Goal: Information Seeking & Learning: Get advice/opinions

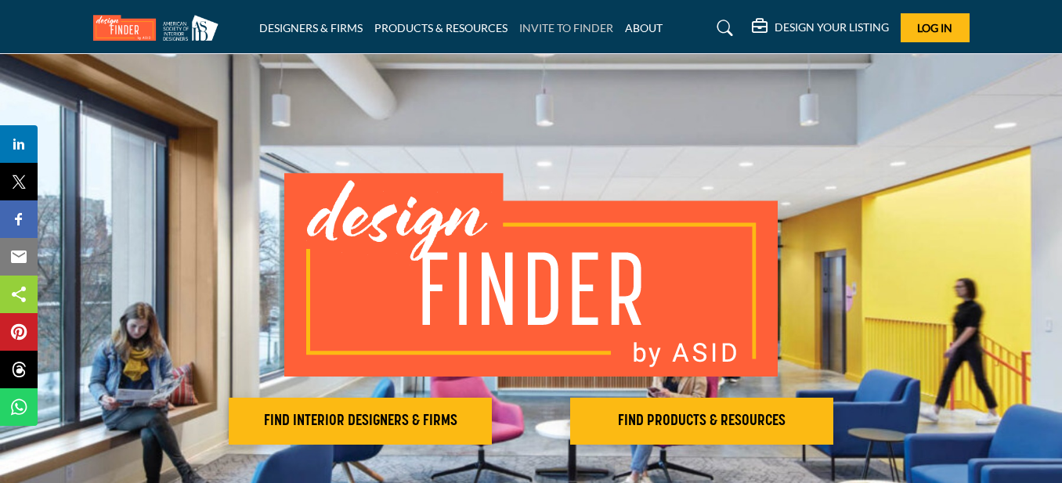
click at [587, 28] on link "INVITE TO FINDER" at bounding box center [566, 27] width 94 height 13
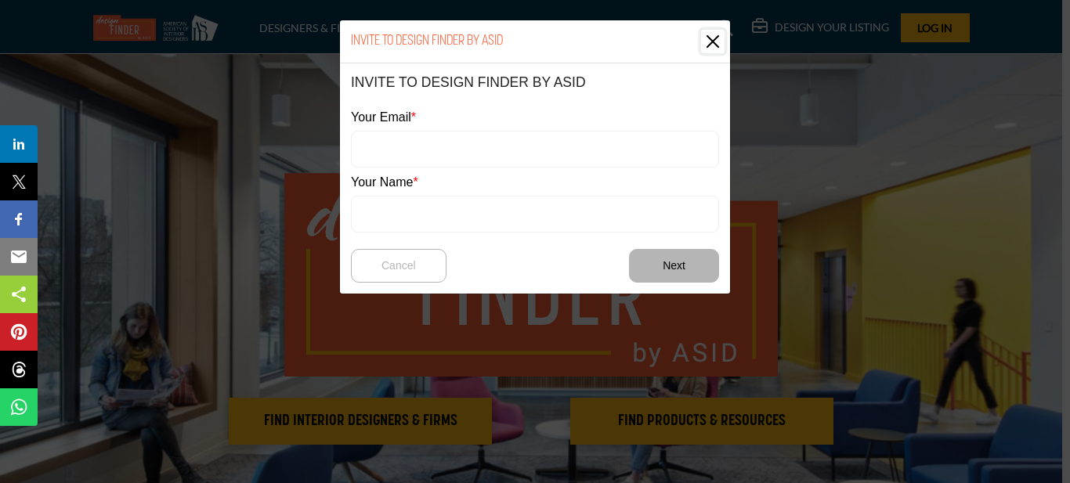
click at [710, 41] on button "Close" at bounding box center [712, 41] width 23 height 23
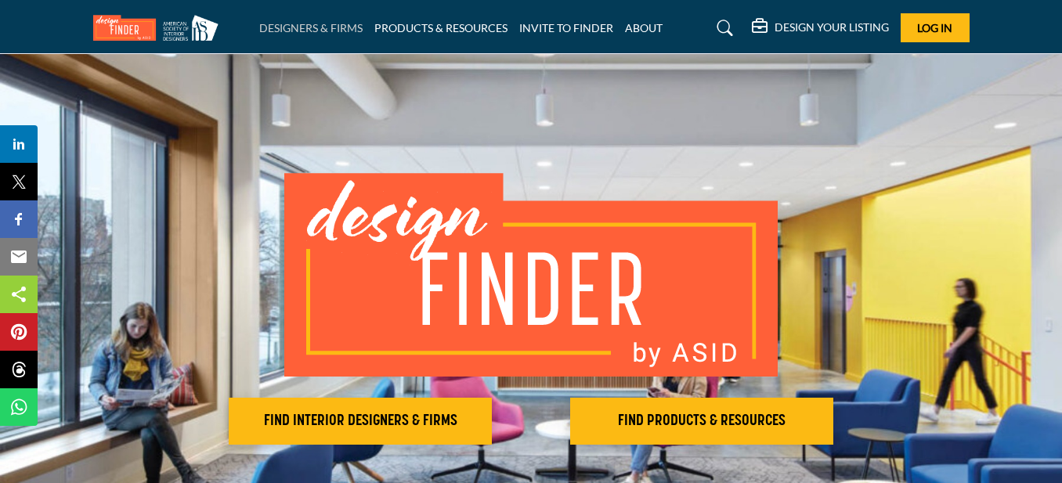
click at [335, 27] on link "DESIGNERS & FIRMS" at bounding box center [310, 27] width 103 height 13
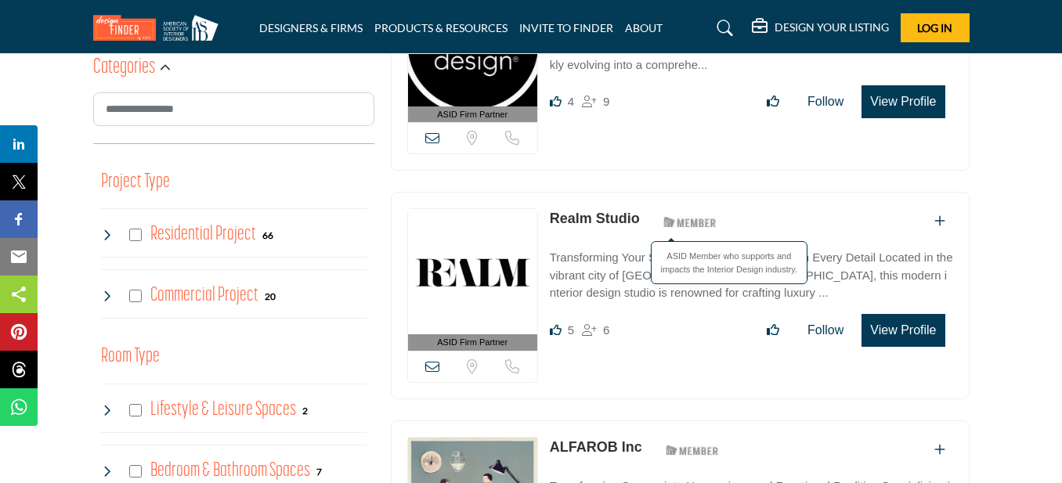
scroll to position [548, 0]
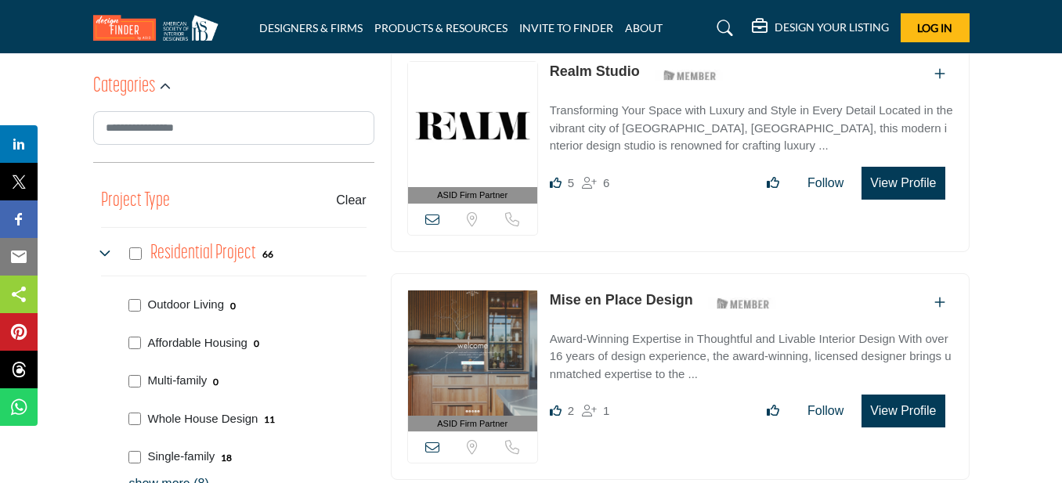
scroll to position [548, 0]
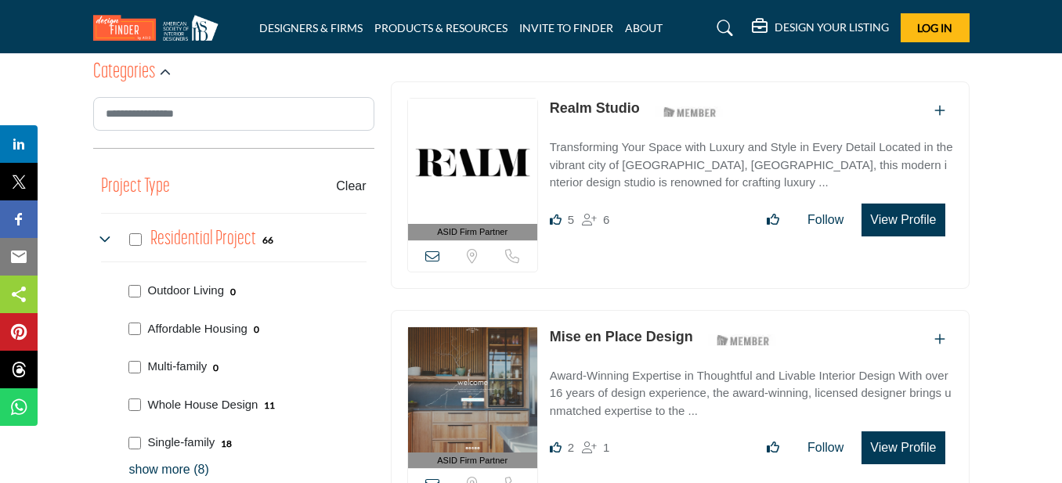
scroll to position [548, 0]
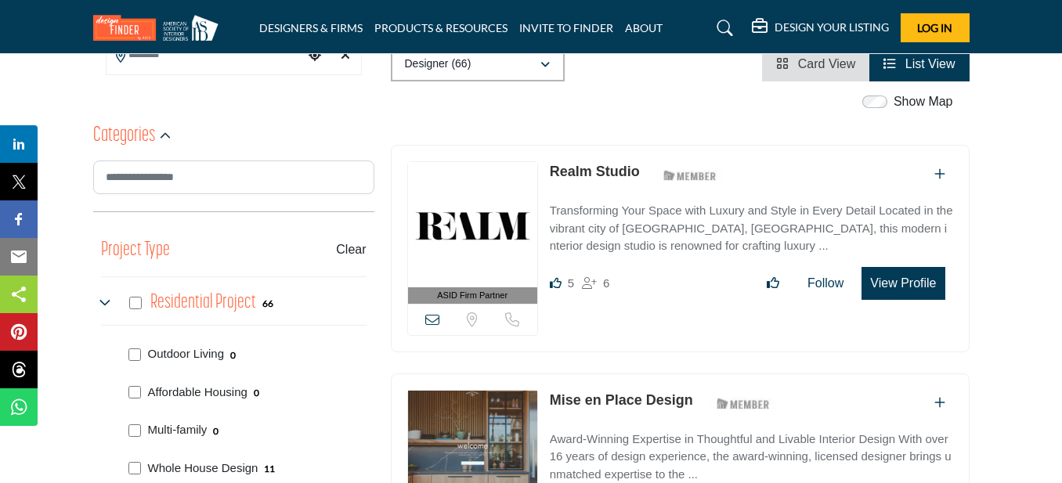
scroll to position [548, 0]
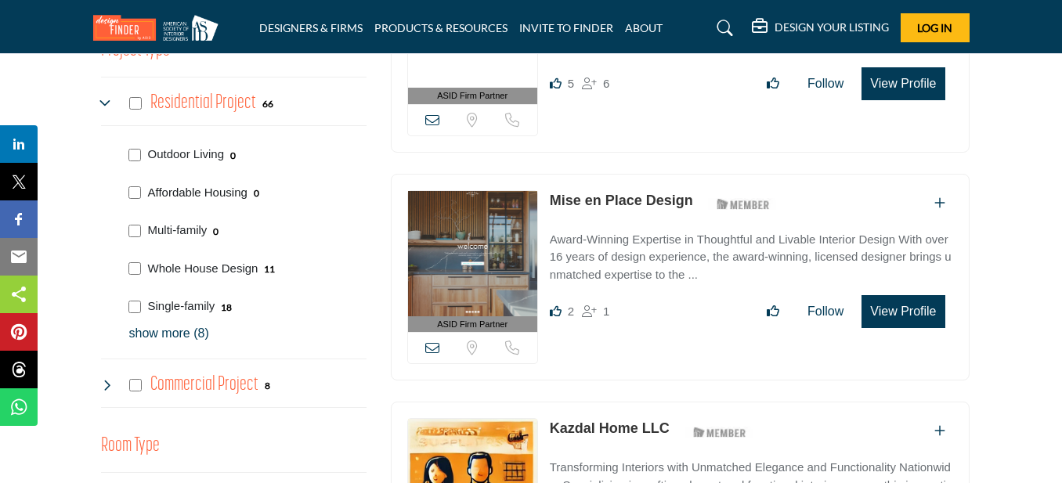
scroll to position [711, 0]
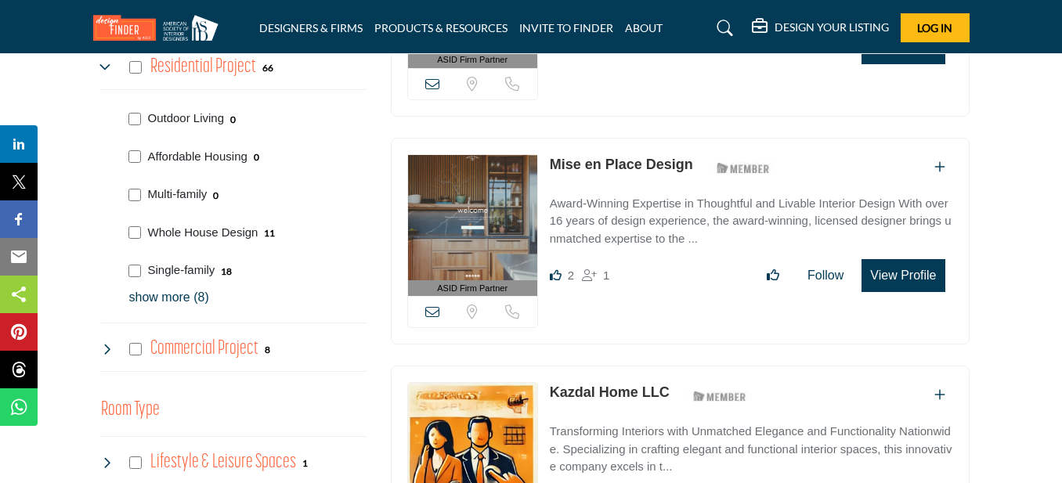
click at [185, 300] on p "show more (8)" at bounding box center [247, 297] width 237 height 19
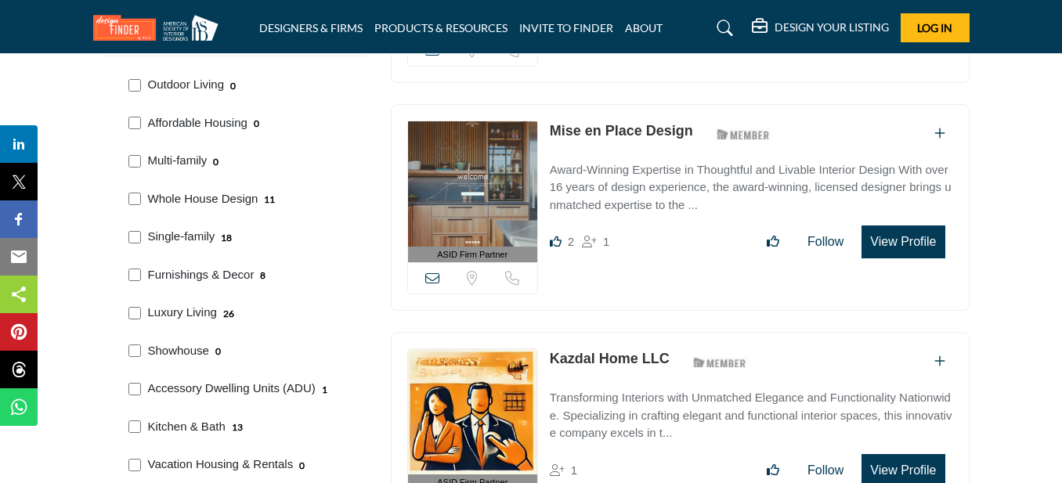
scroll to position [783, 0]
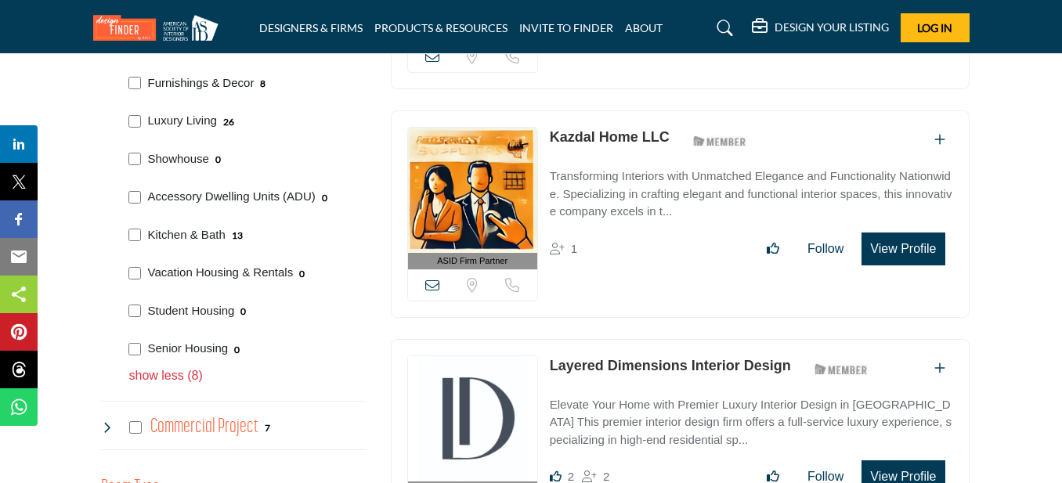
scroll to position [940, 0]
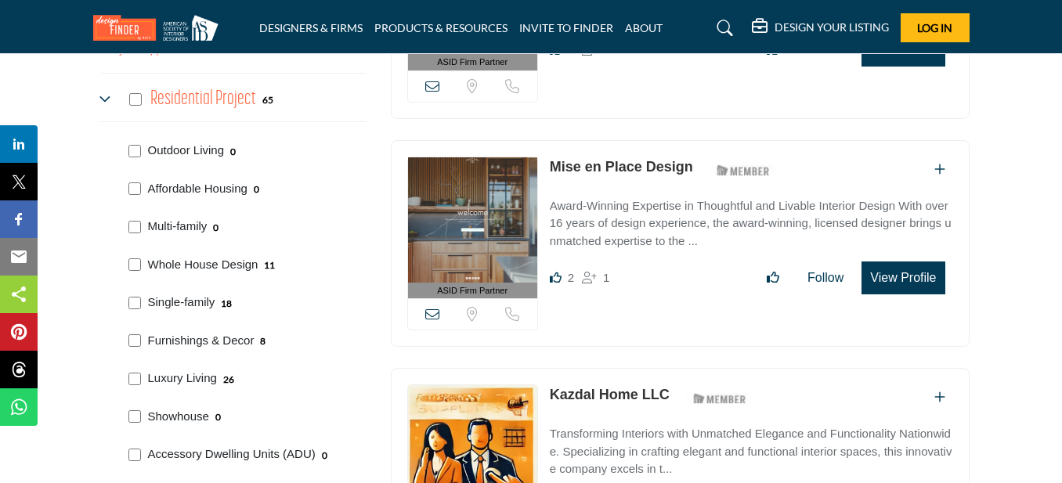
scroll to position [862, 0]
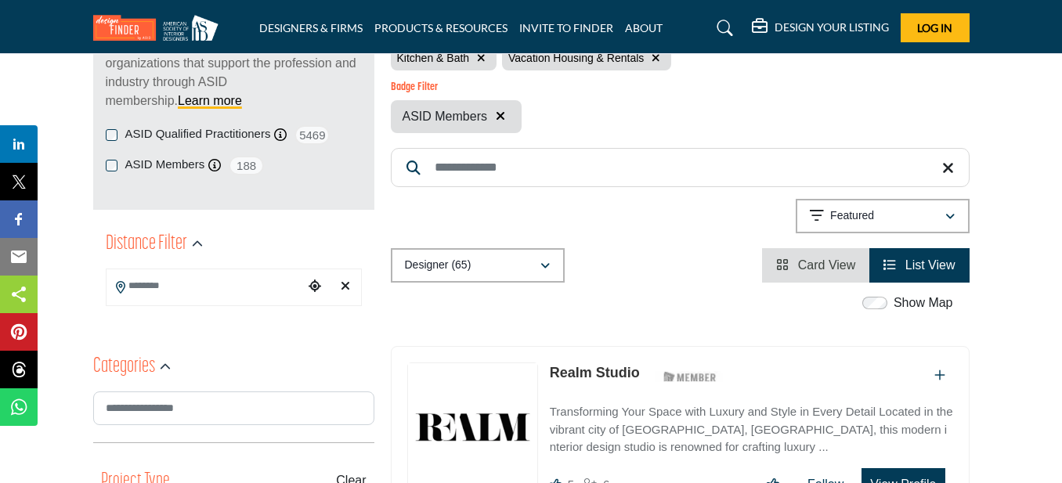
scroll to position [313, 0]
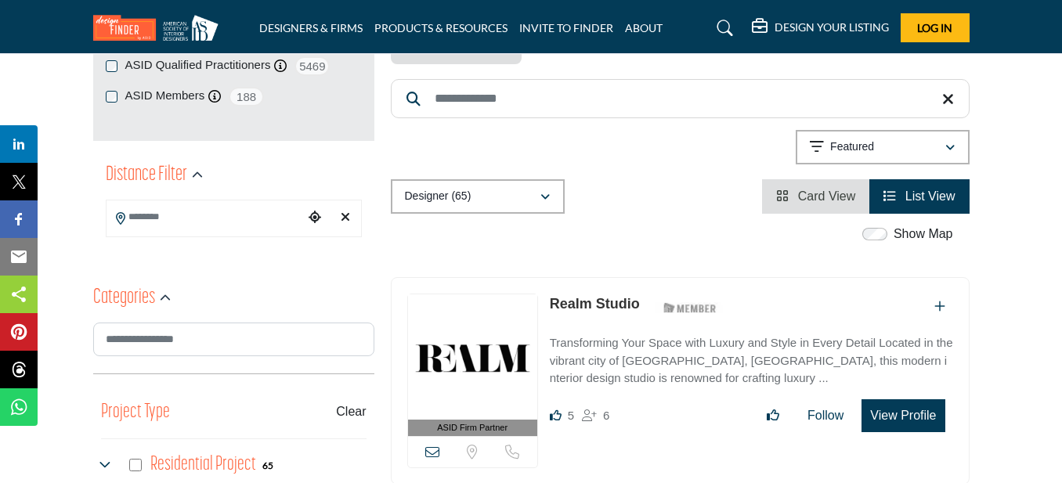
click at [161, 220] on input "Search Location" at bounding box center [205, 217] width 197 height 31
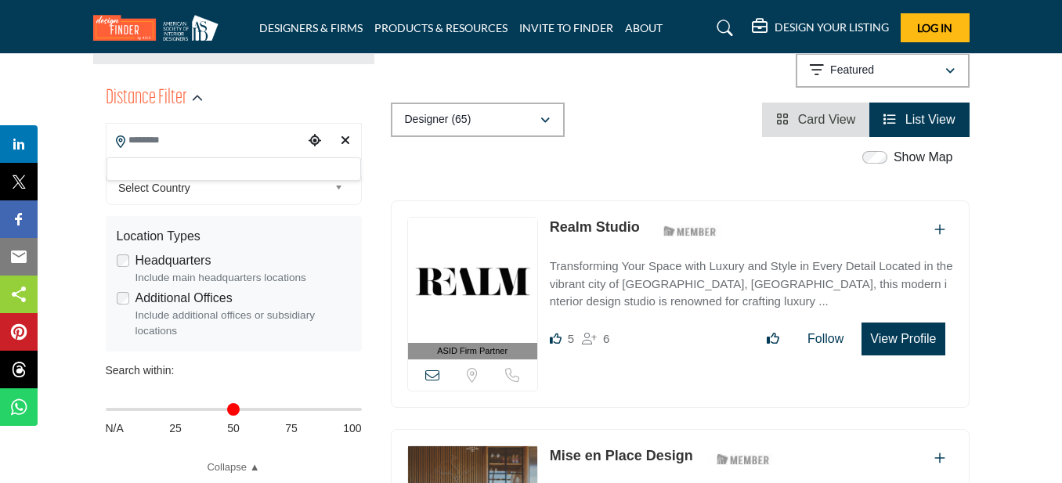
scroll to position [235, 0]
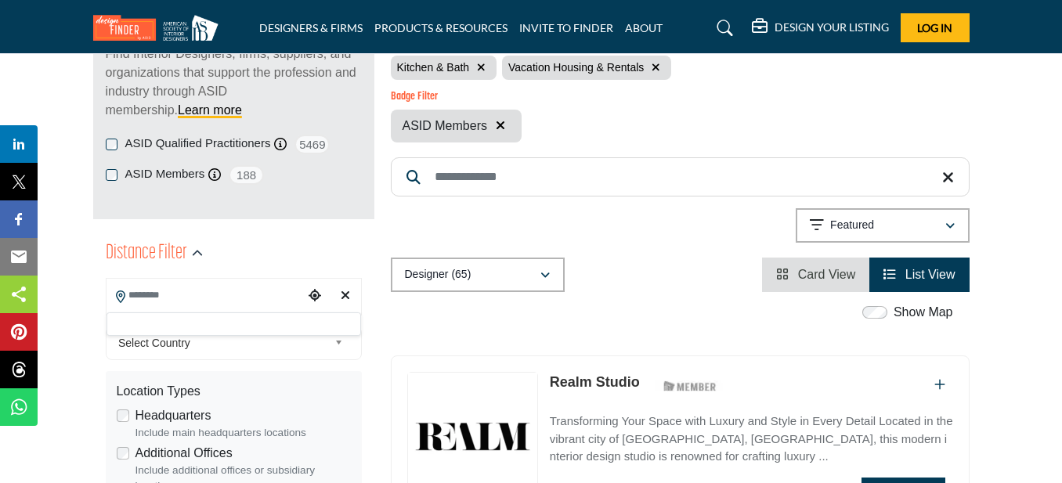
click at [185, 287] on input "Search Location" at bounding box center [205, 295] width 197 height 31
type input "*****"
click at [335, 339] on b at bounding box center [341, 344] width 14 height 20
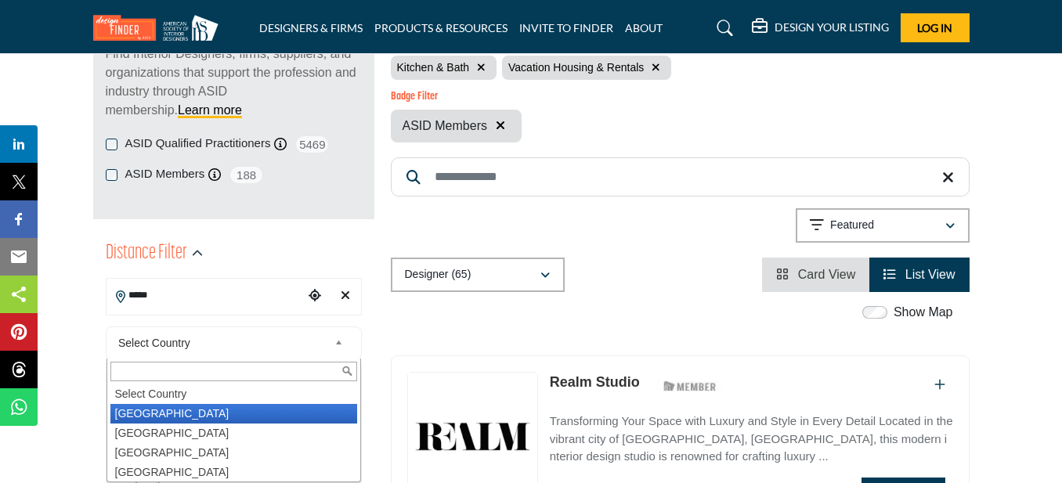
click at [293, 409] on li "United States" at bounding box center [233, 414] width 247 height 20
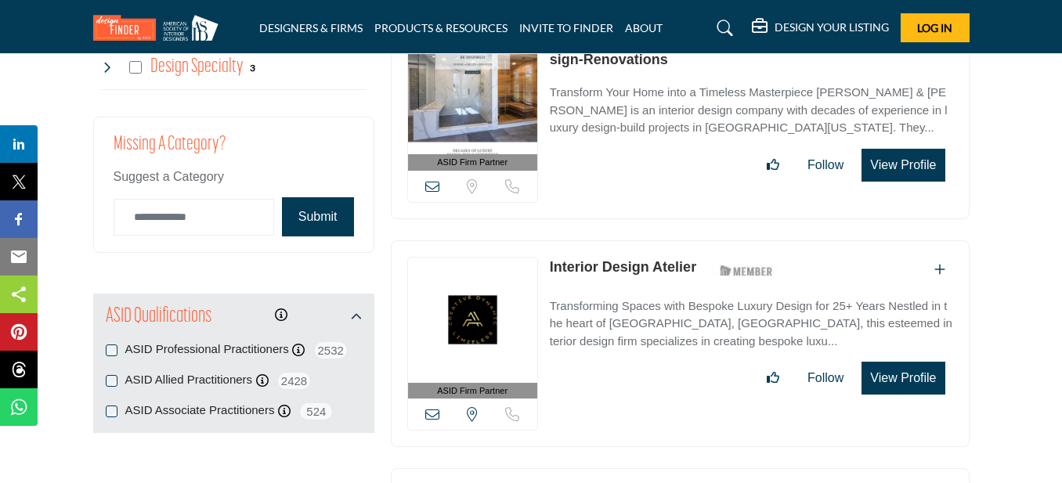
scroll to position [2428, 0]
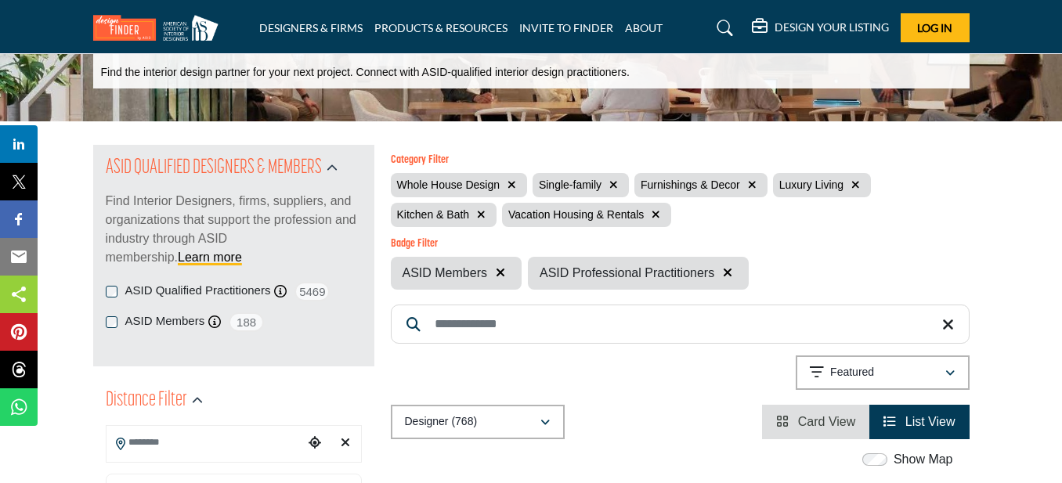
scroll to position [78, 0]
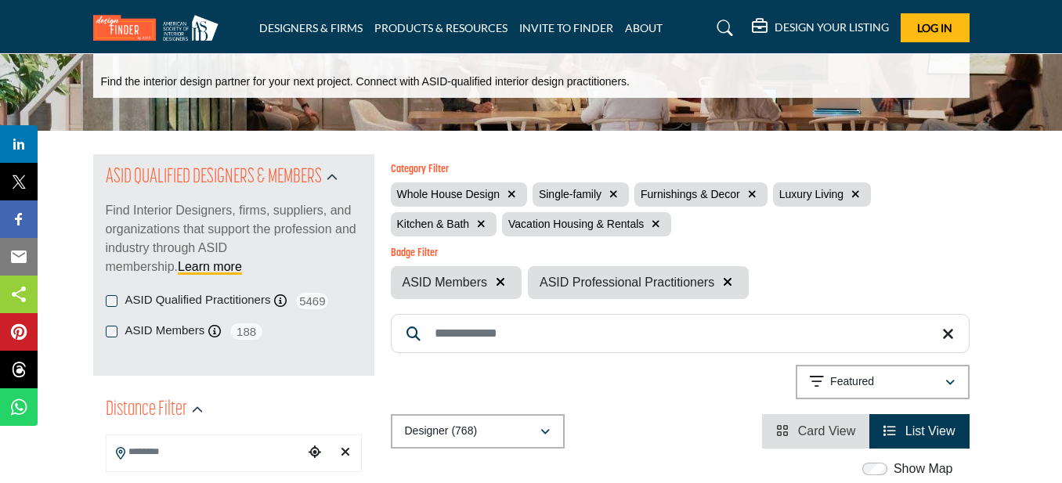
click at [653, 228] on icon "button" at bounding box center [656, 224] width 9 height 11
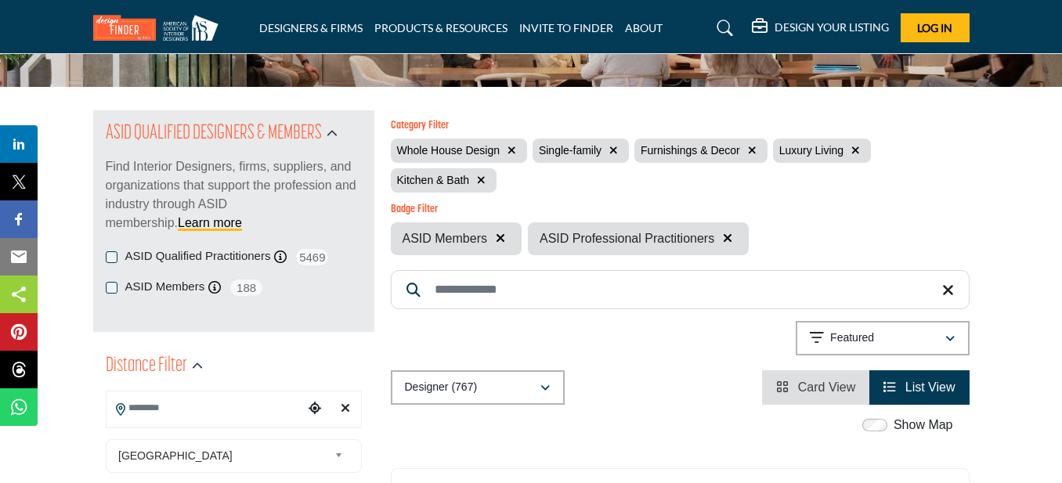
scroll to position [235, 0]
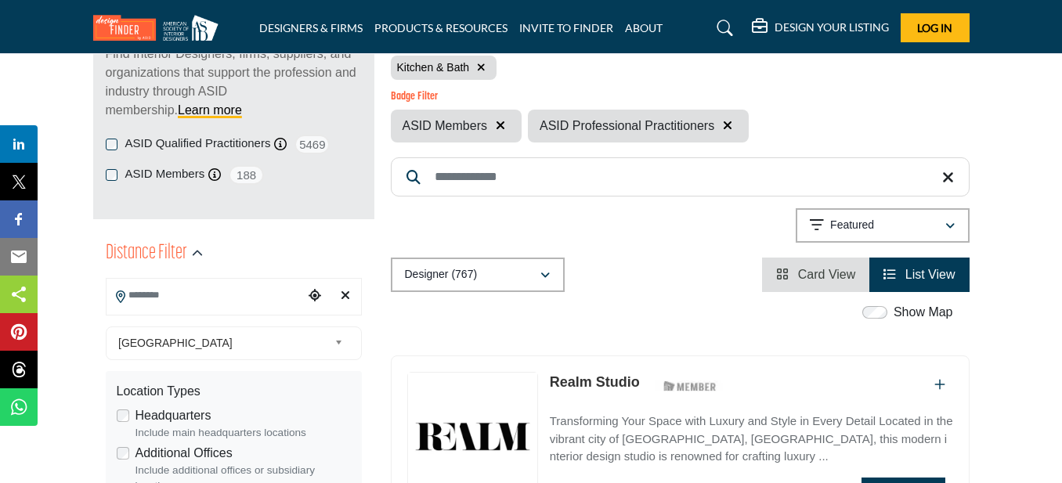
click at [313, 296] on icon "Choose your current location" at bounding box center [315, 295] width 13 height 13
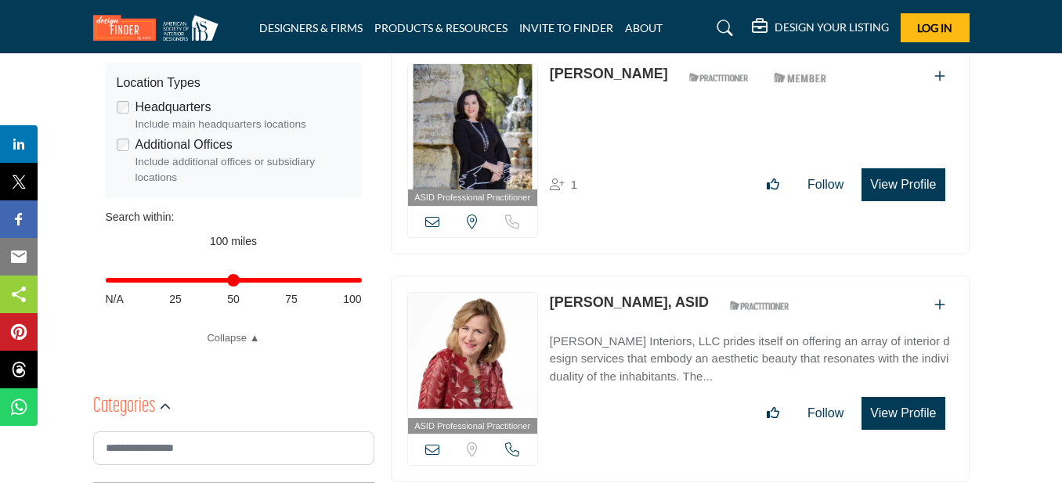
scroll to position [548, 0]
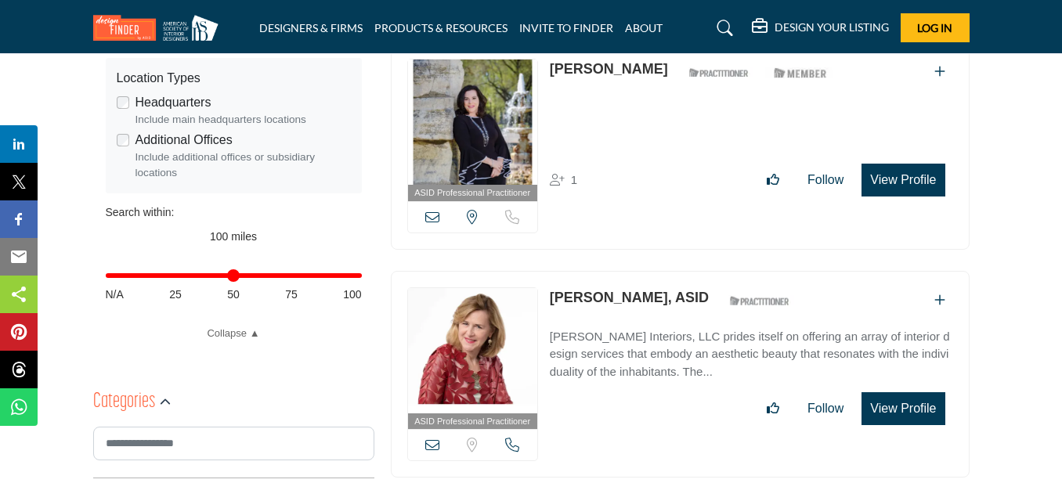
click at [178, 282] on div "Distance in miles N/A 25 50 75 100" at bounding box center [234, 283] width 256 height 61
type input "**"
click at [171, 274] on input "Distance in miles" at bounding box center [234, 275] width 256 height 3
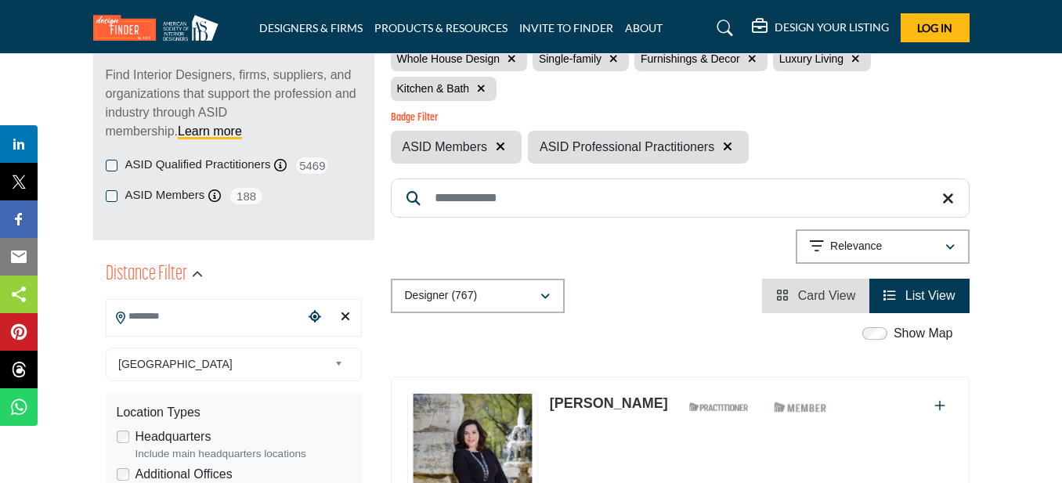
scroll to position [235, 0]
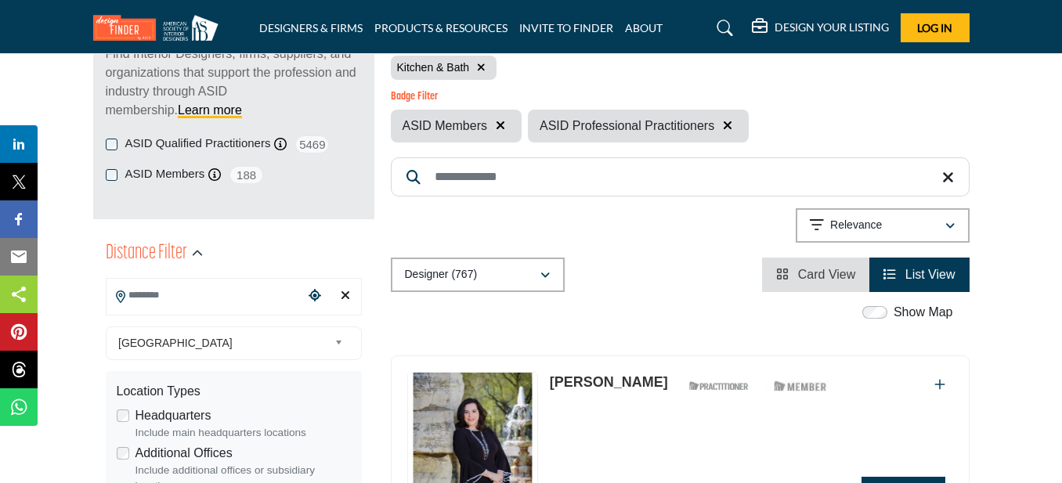
click at [124, 295] on icon at bounding box center [120, 297] width 9 height 13
click at [146, 293] on input "Search Location" at bounding box center [205, 295] width 197 height 31
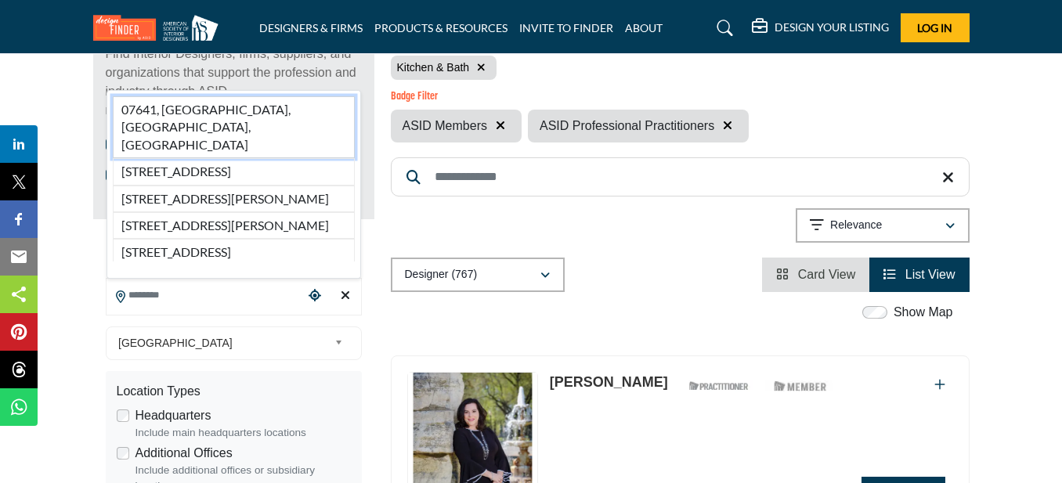
click at [201, 96] on li "07641, Haworth, NJ, USA" at bounding box center [234, 127] width 242 height 62
type input "**********"
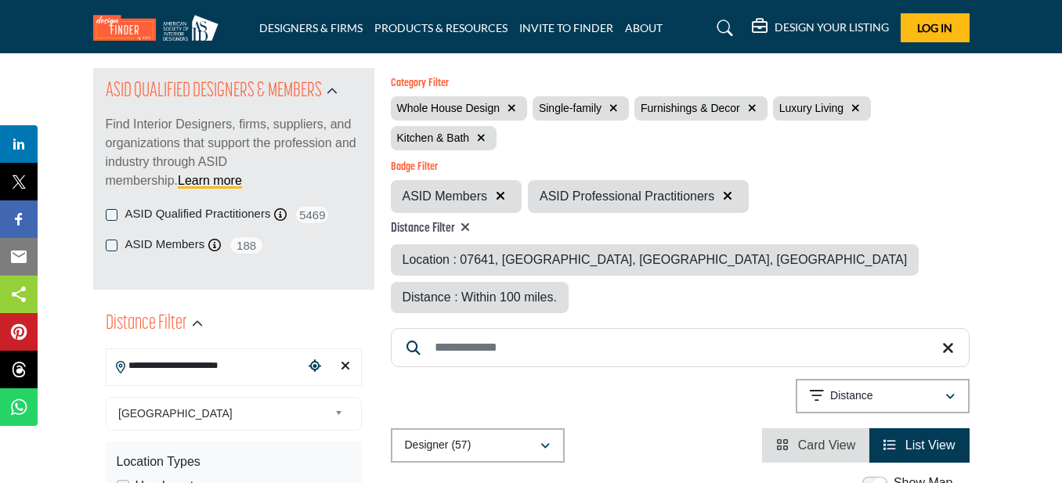
scroll to position [235, 0]
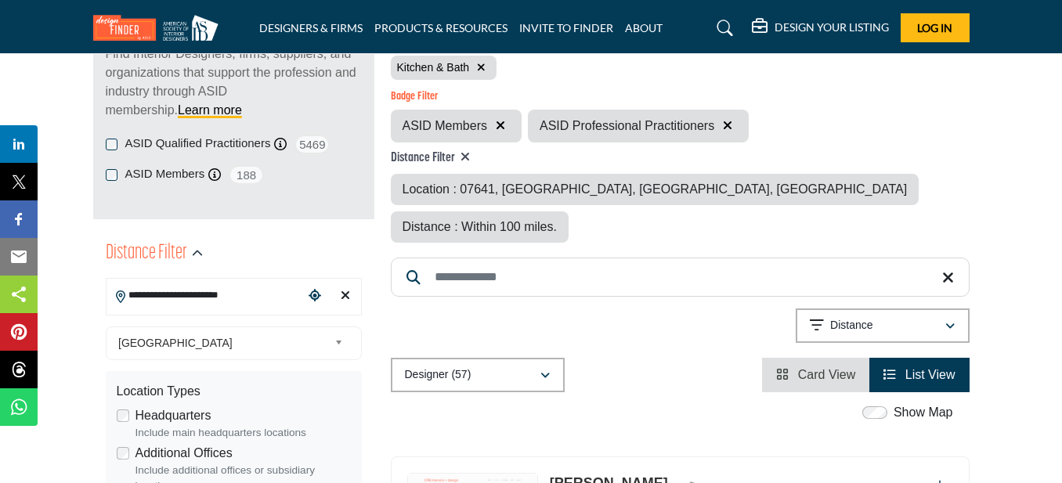
click at [557, 220] on span "Distance : Within 100 miles." at bounding box center [480, 226] width 154 height 13
click at [569, 211] on div "Distance : Within 100 miles." at bounding box center [480, 226] width 178 height 31
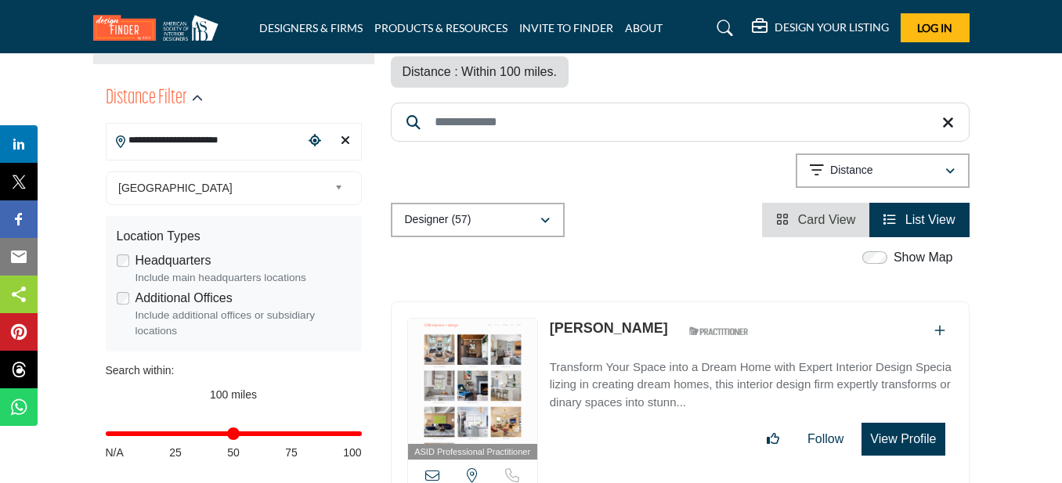
scroll to position [392, 0]
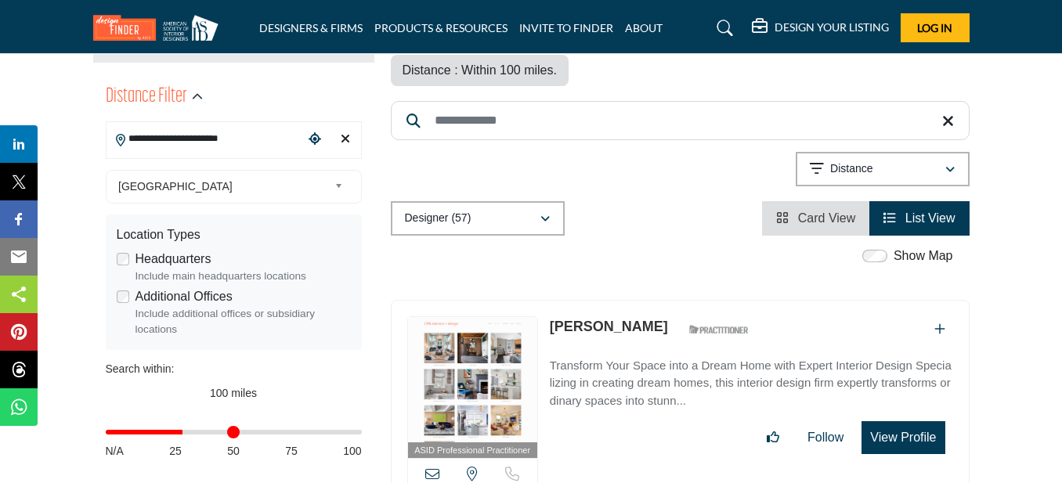
type input "**"
click at [185, 431] on input "Distance in miles" at bounding box center [234, 432] width 256 height 3
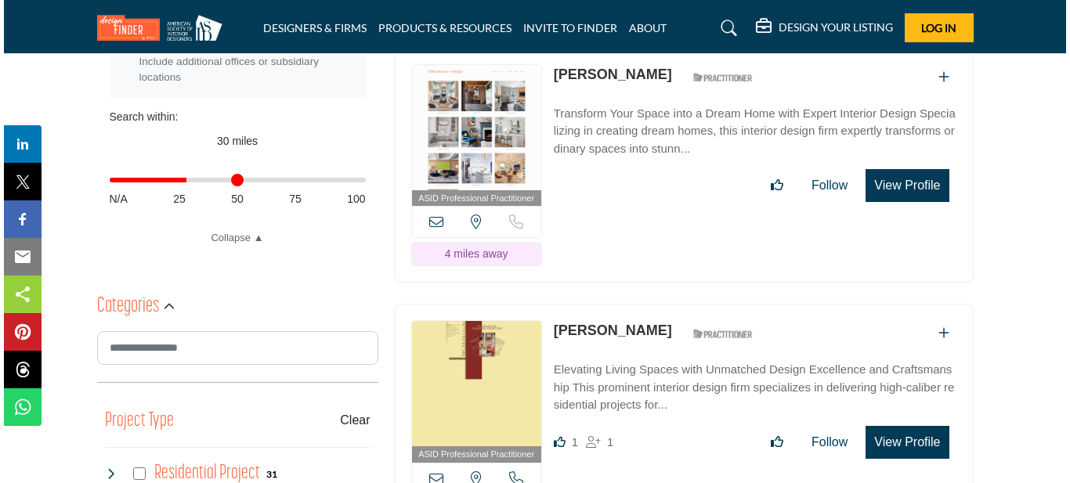
scroll to position [548, 0]
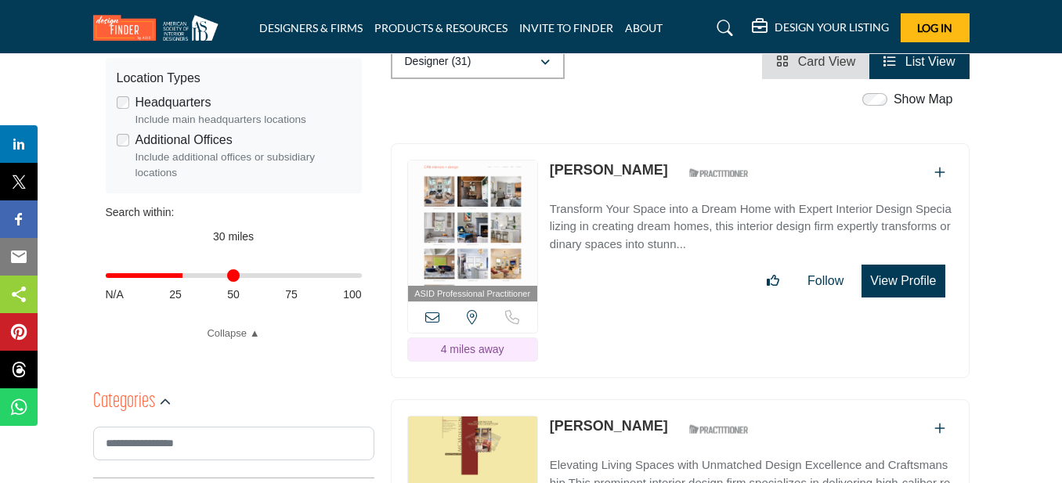
click at [903, 265] on button "View Profile" at bounding box center [903, 281] width 83 height 33
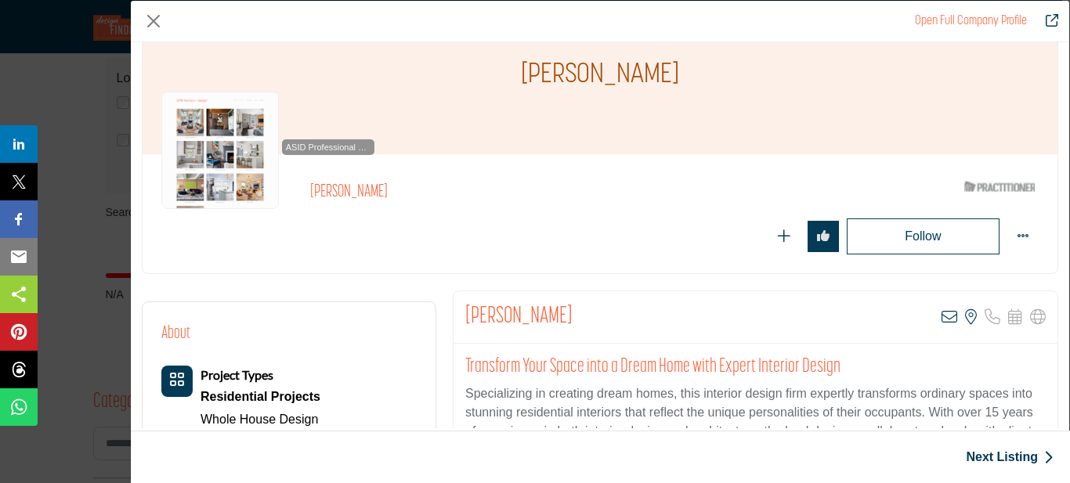
scroll to position [377, 0]
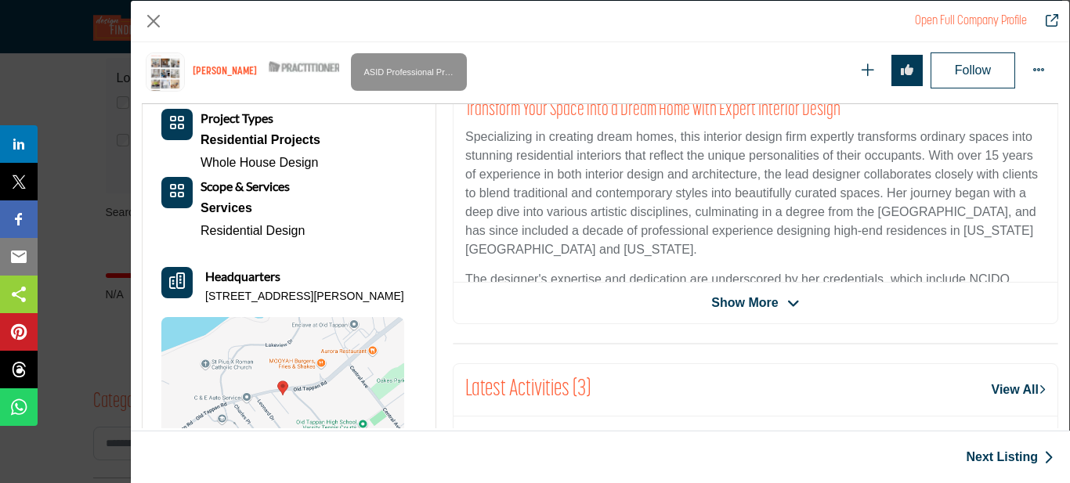
click at [793, 303] on icon "Company Data Modal" at bounding box center [793, 304] width 13 height 14
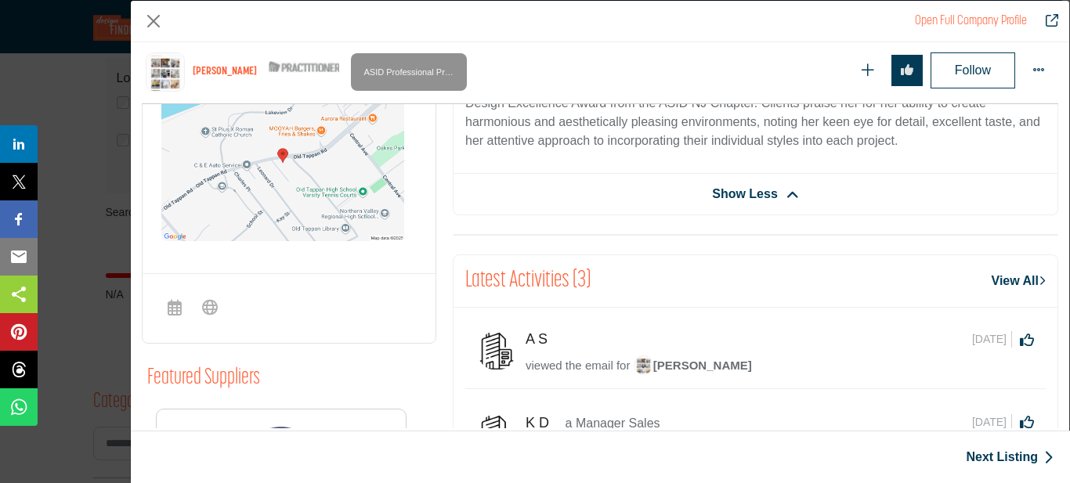
scroll to position [612, 0]
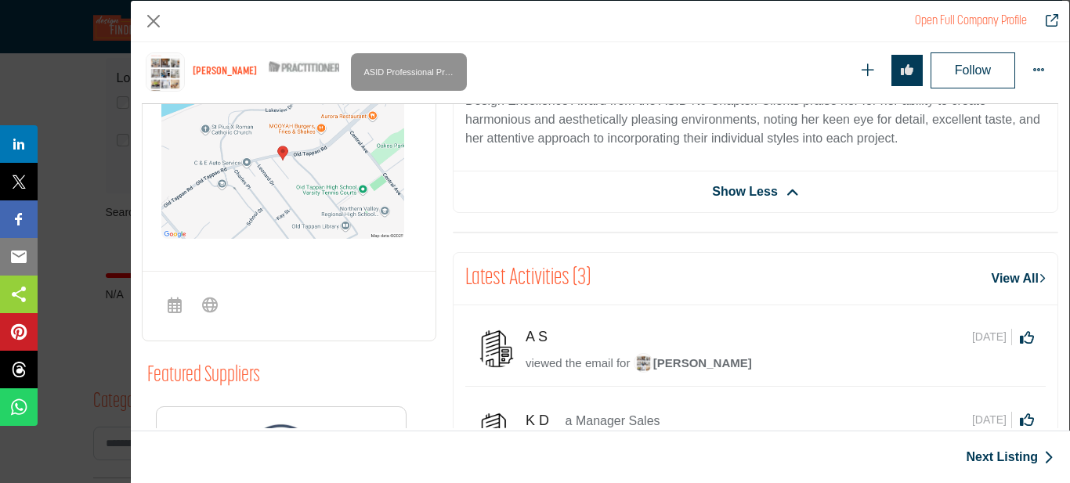
click at [789, 191] on icon "Company Data Modal" at bounding box center [792, 193] width 13 height 14
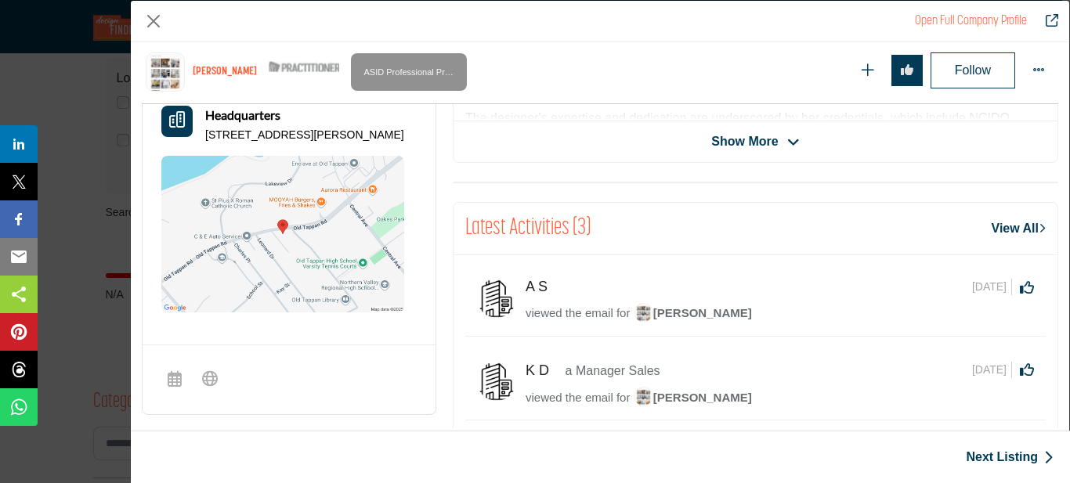
scroll to position [455, 0]
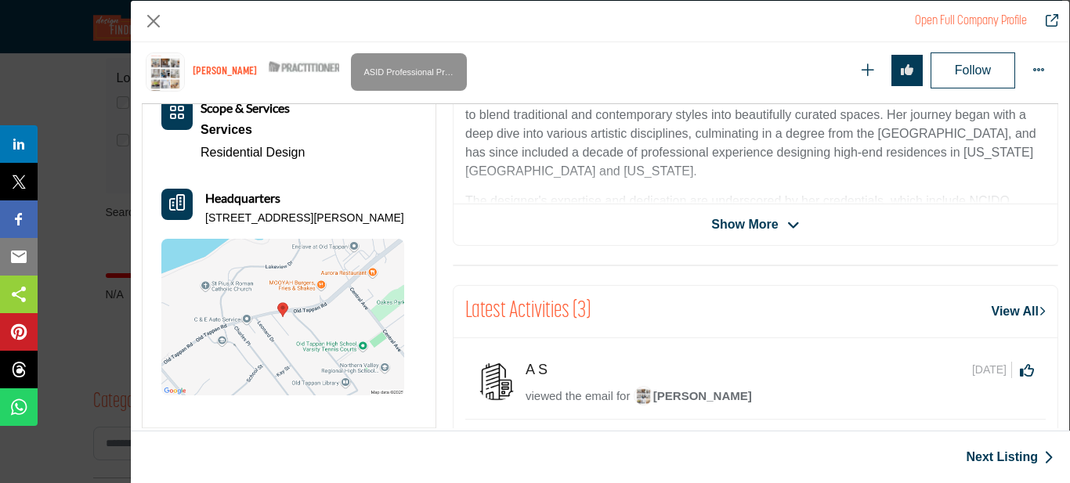
click at [792, 220] on icon "Company Data Modal" at bounding box center [793, 226] width 13 height 14
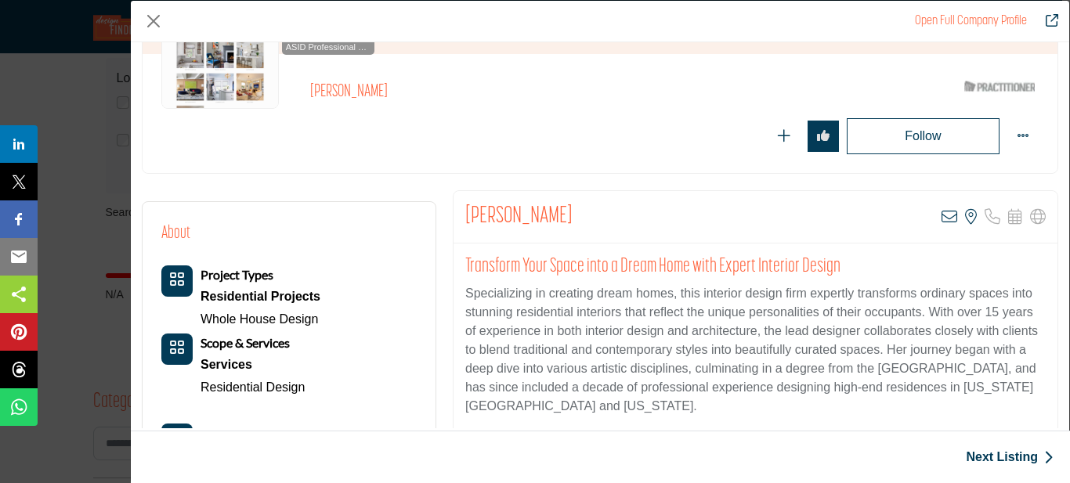
scroll to position [0, 0]
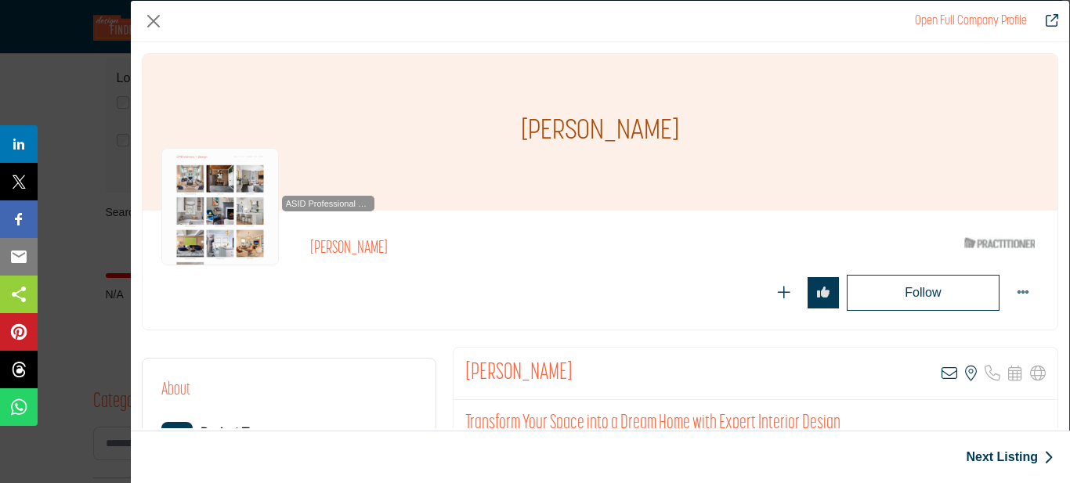
click at [208, 199] on img "Company Data Modal" at bounding box center [219, 206] width 117 height 117
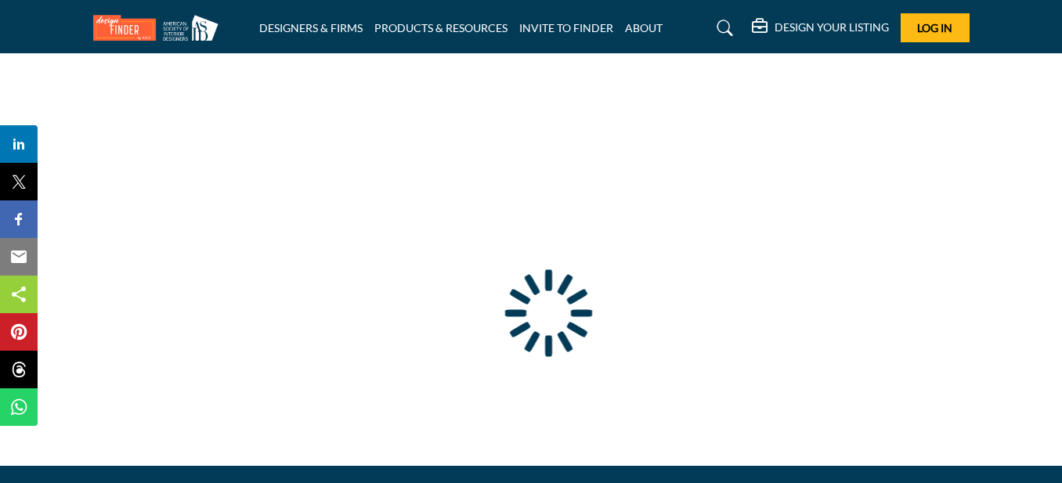
type input "**********"
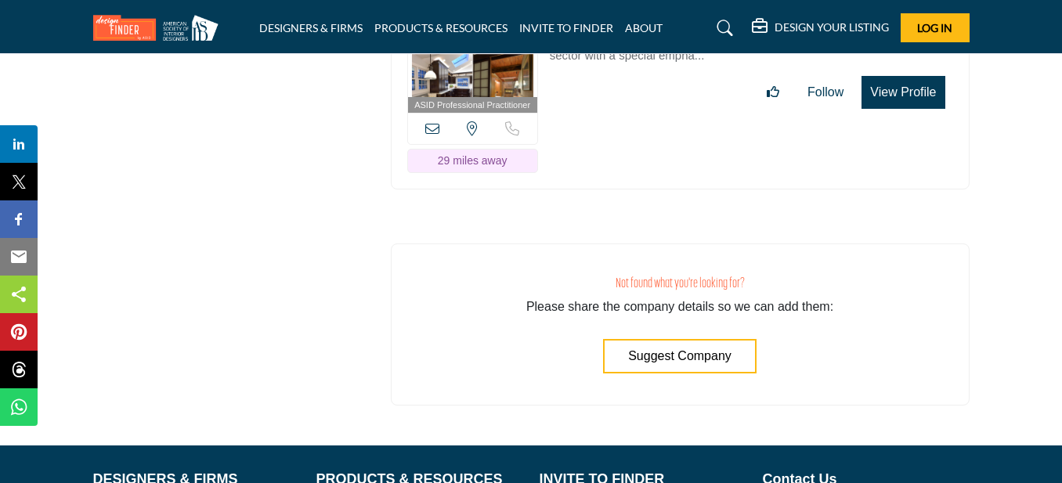
scroll to position [8459, 0]
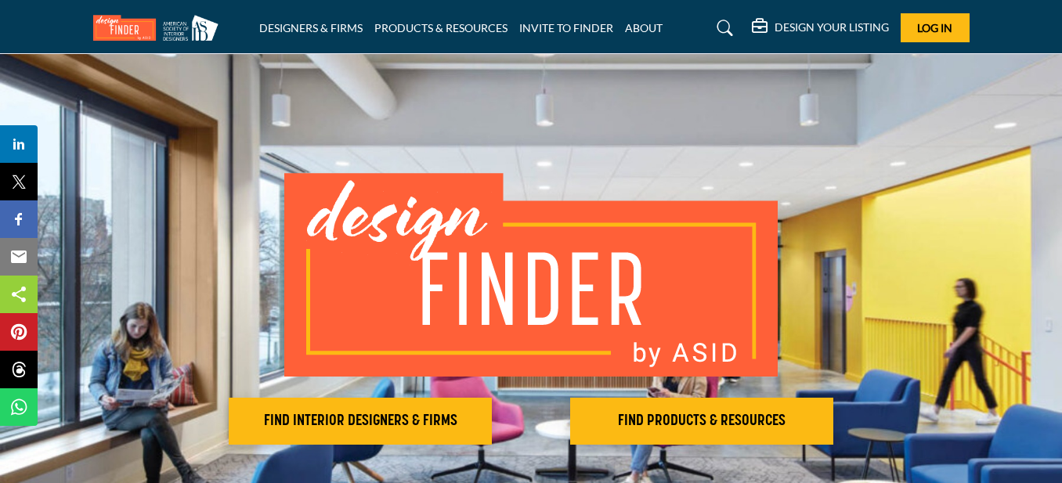
scroll to position [78, 0]
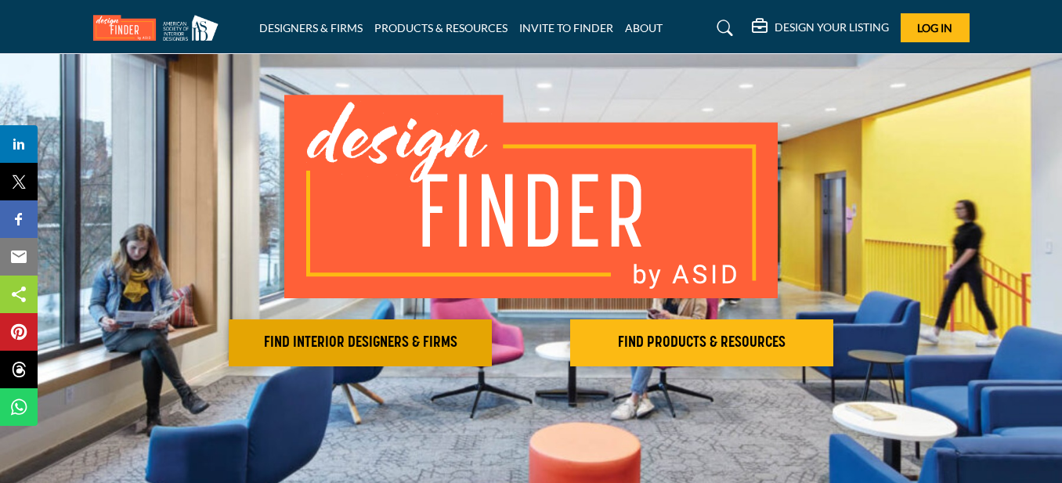
click at [426, 345] on h2 "FIND INTERIOR DESIGNERS & FIRMS" at bounding box center [360, 343] width 254 height 19
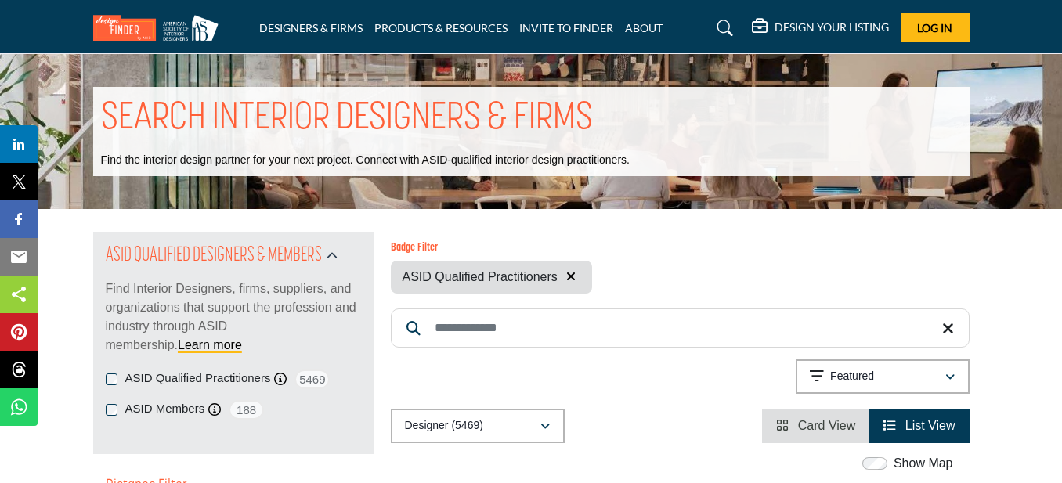
click at [536, 327] on input "Search Keyword" at bounding box center [680, 328] width 579 height 39
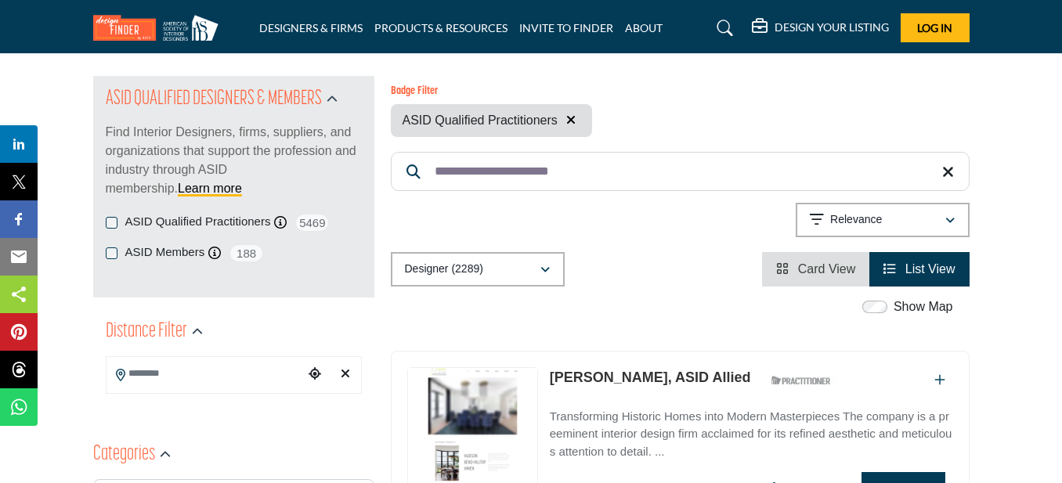
type input "**********"
click at [949, 222] on icon "button" at bounding box center [949, 220] width 9 height 11
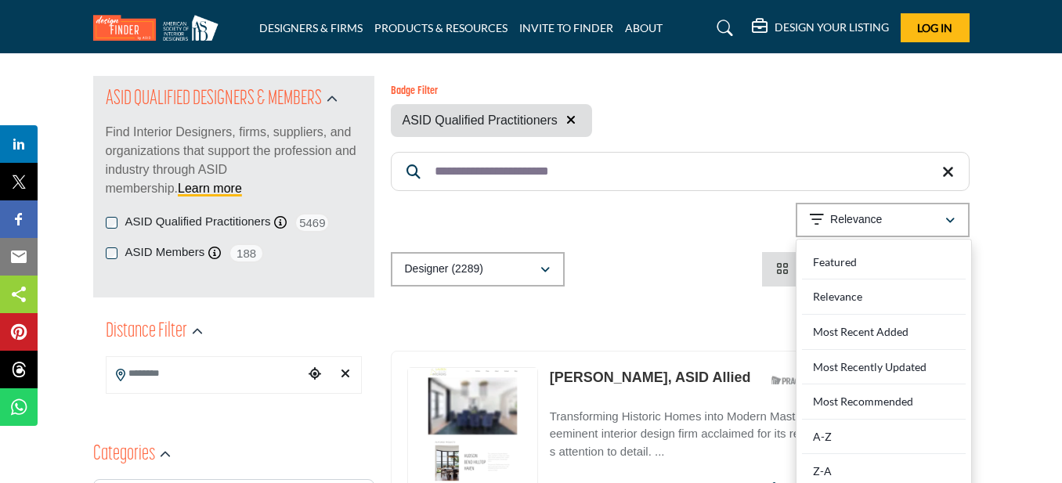
click at [716, 258] on div "Designer (2289) All (2289) Designer (2289) Products (0) Projects (0)" at bounding box center [680, 269] width 579 height 34
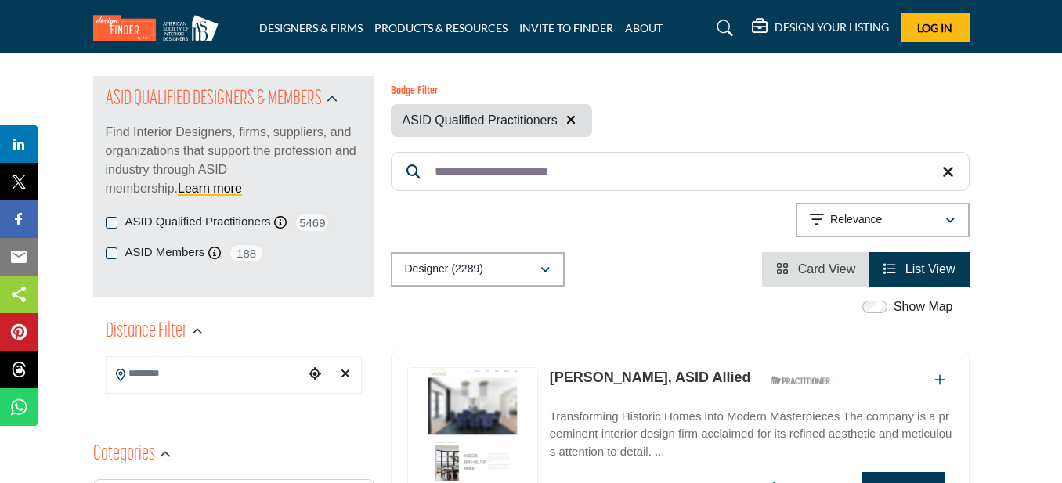
click at [121, 375] on icon at bounding box center [120, 375] width 9 height 13
click at [157, 374] on input "Search Location" at bounding box center [205, 374] width 197 height 31
click at [314, 372] on icon "Choose your current location" at bounding box center [315, 373] width 13 height 13
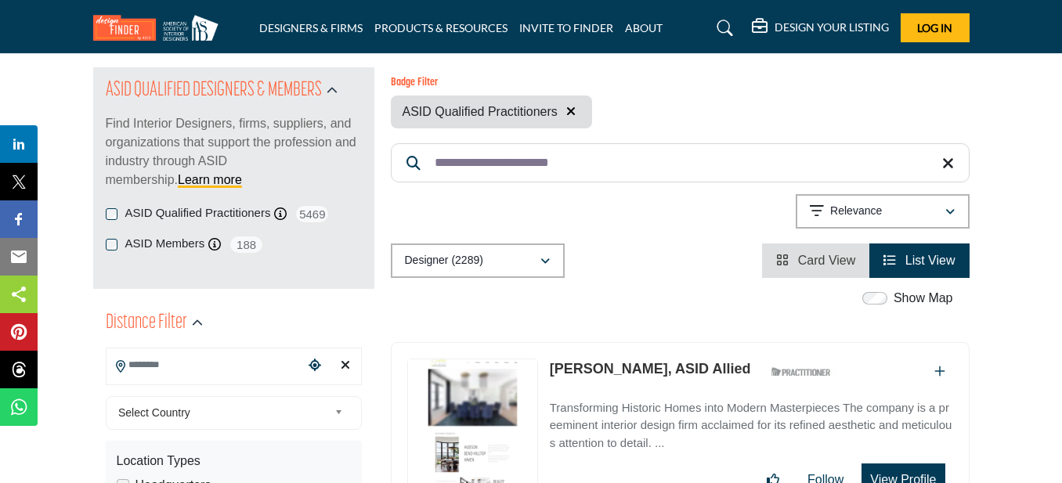
scroll to position [235, 0]
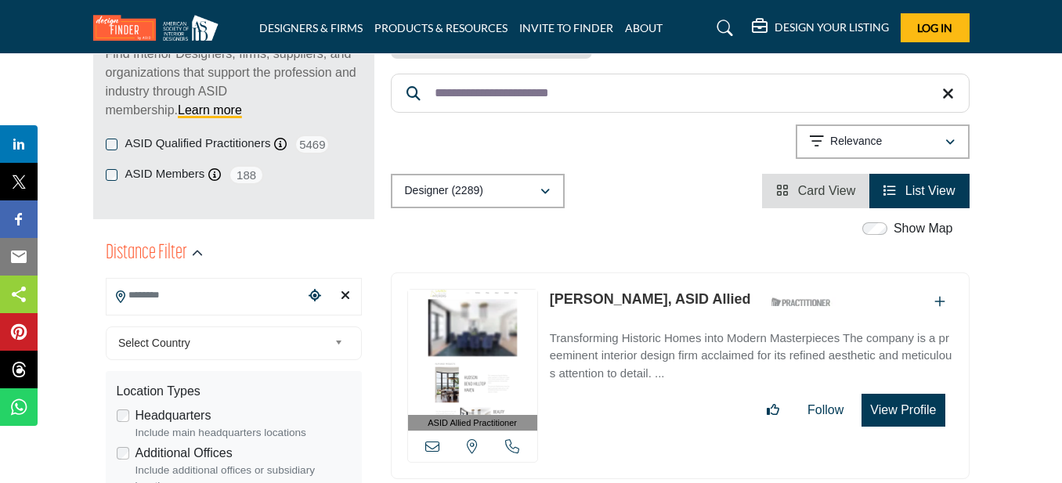
click at [342, 293] on icon "Clear search location" at bounding box center [345, 295] width 9 height 13
click at [170, 288] on input "Search Location" at bounding box center [205, 295] width 197 height 31
type input "***"
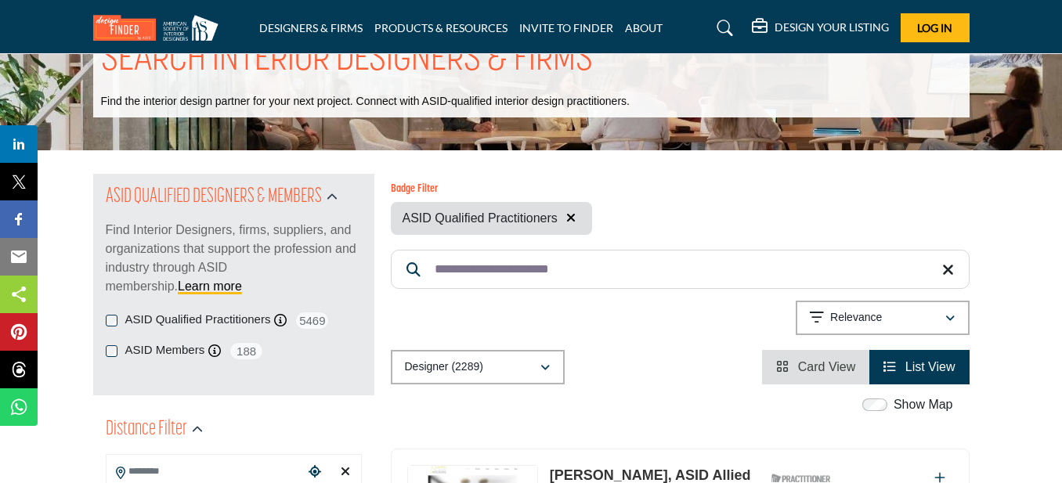
scroll to position [313, 0]
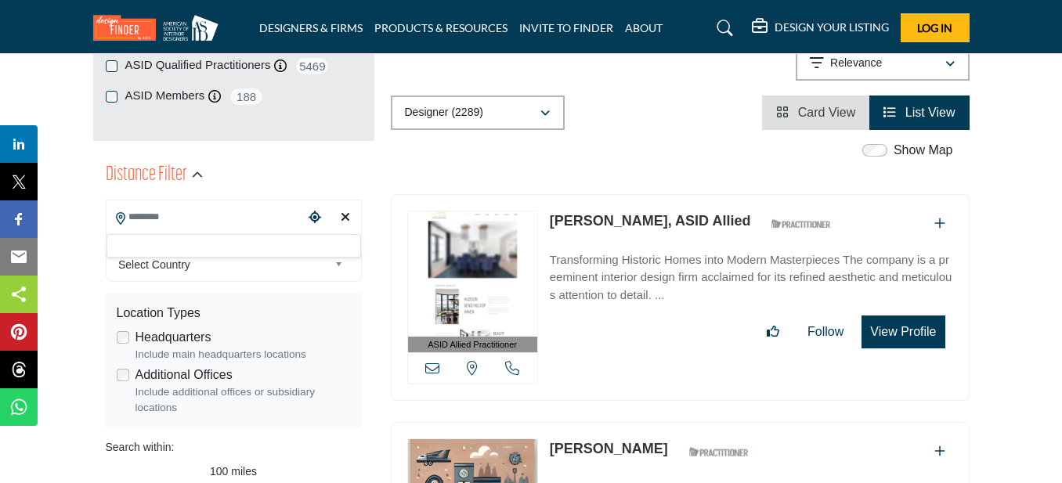
click at [176, 241] on div at bounding box center [234, 245] width 255 height 23
click at [176, 241] on div "**********" at bounding box center [234, 406] width 256 height 339
click at [176, 226] on input "Search Location" at bounding box center [205, 217] width 197 height 31
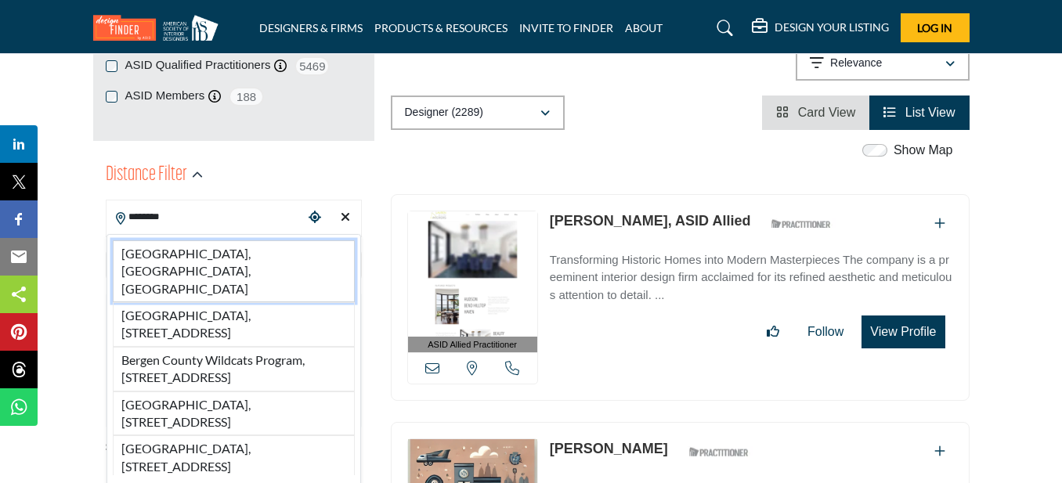
click at [218, 253] on li "[GEOGRAPHIC_DATA], [GEOGRAPHIC_DATA], [GEOGRAPHIC_DATA]" at bounding box center [234, 271] width 242 height 62
type input "**********"
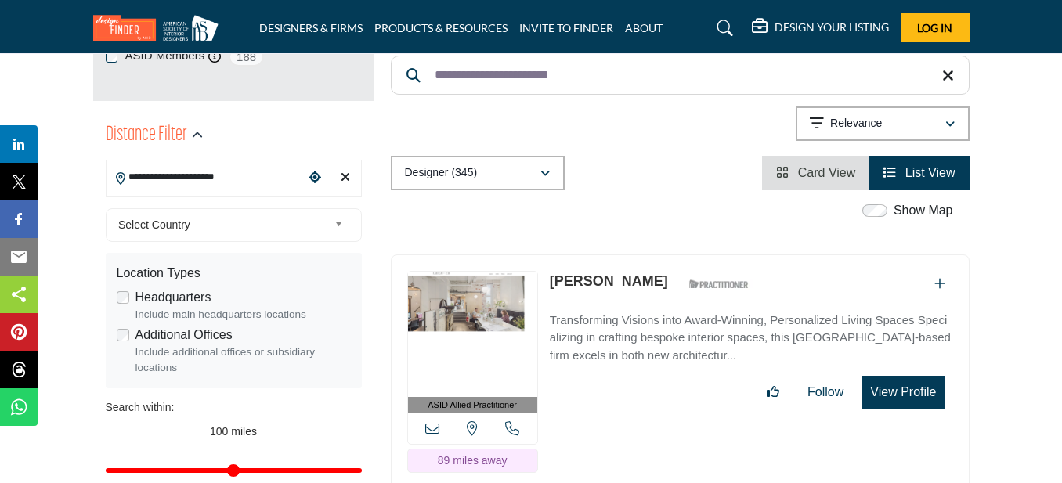
scroll to position [392, 0]
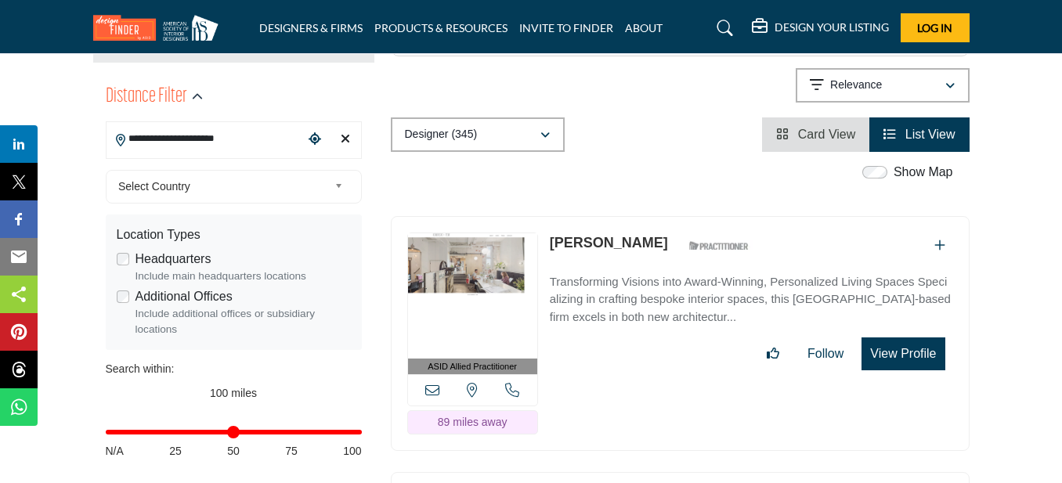
click at [159, 429] on div "Distance in miles N/A 25 50 75 100" at bounding box center [234, 440] width 256 height 61
drag, startPoint x: 358, startPoint y: 432, endPoint x: 147, endPoint y: 430, distance: 210.7
type input "**"
click at [147, 431] on input "Distance in miles" at bounding box center [234, 432] width 256 height 3
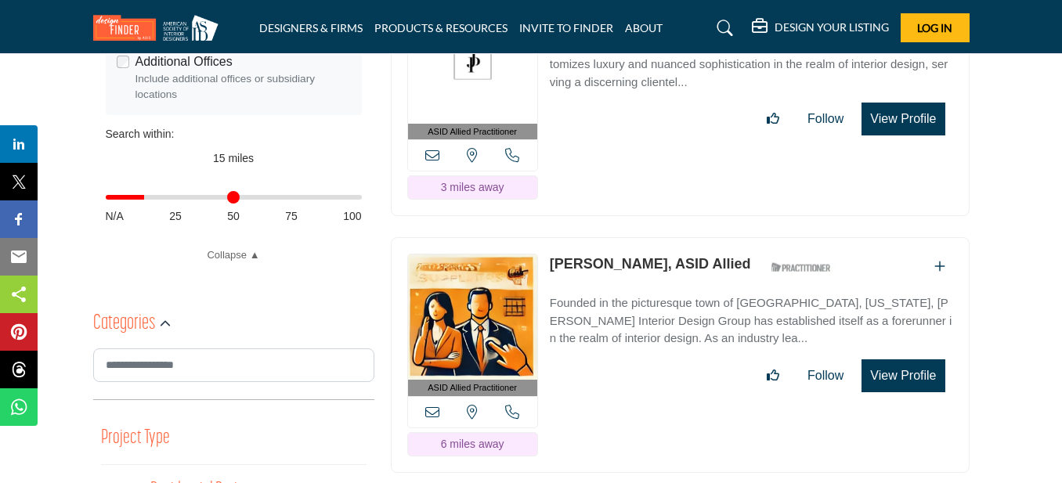
scroll to position [705, 0]
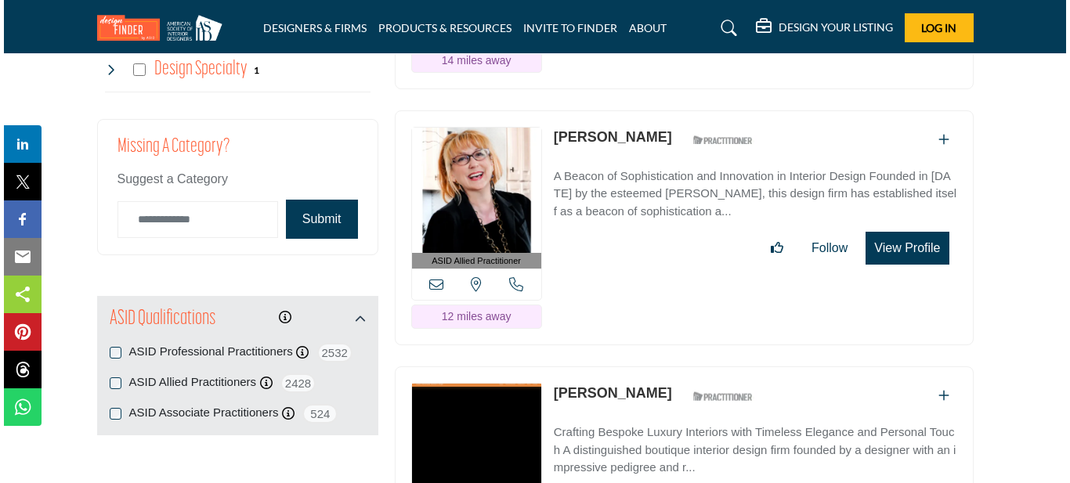
scroll to position [2115, 0]
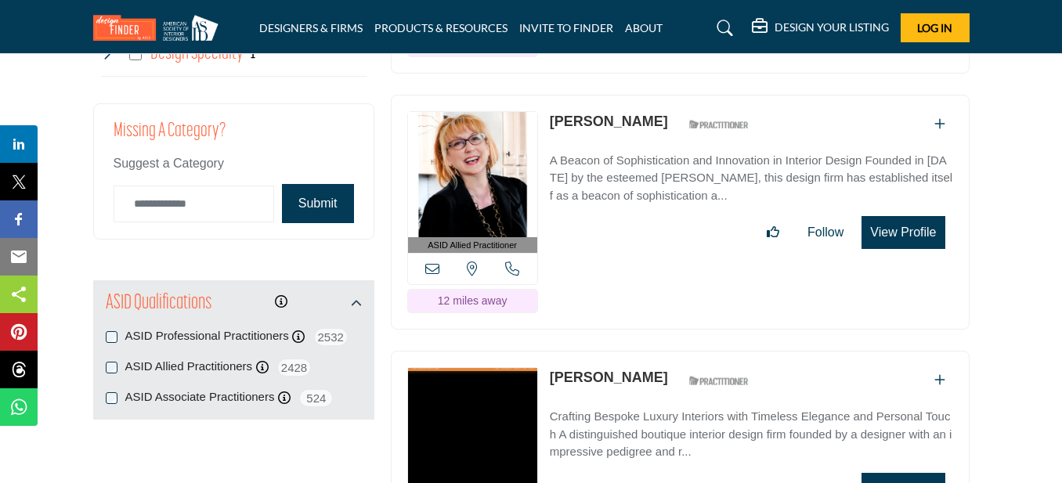
click at [912, 473] on button "View Profile" at bounding box center [903, 489] width 83 height 33
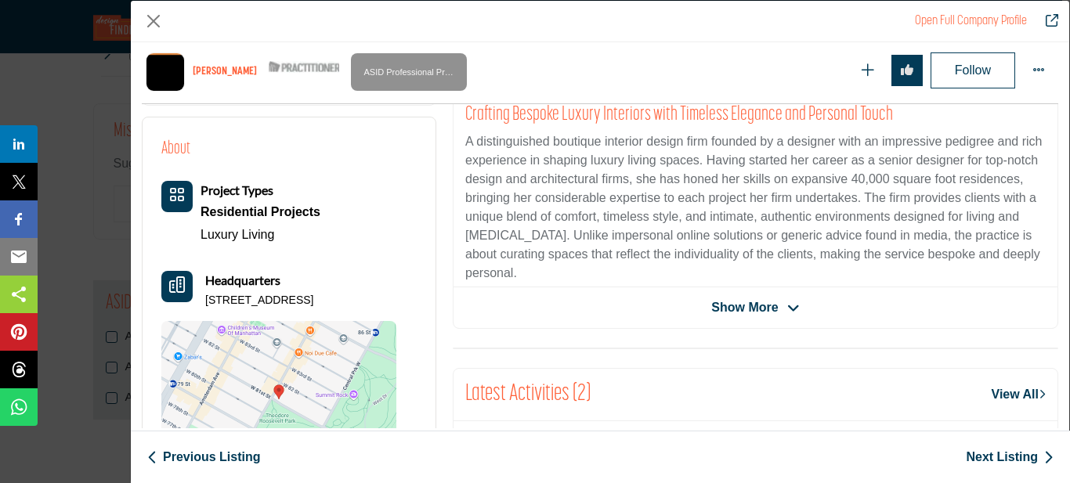
scroll to position [377, 0]
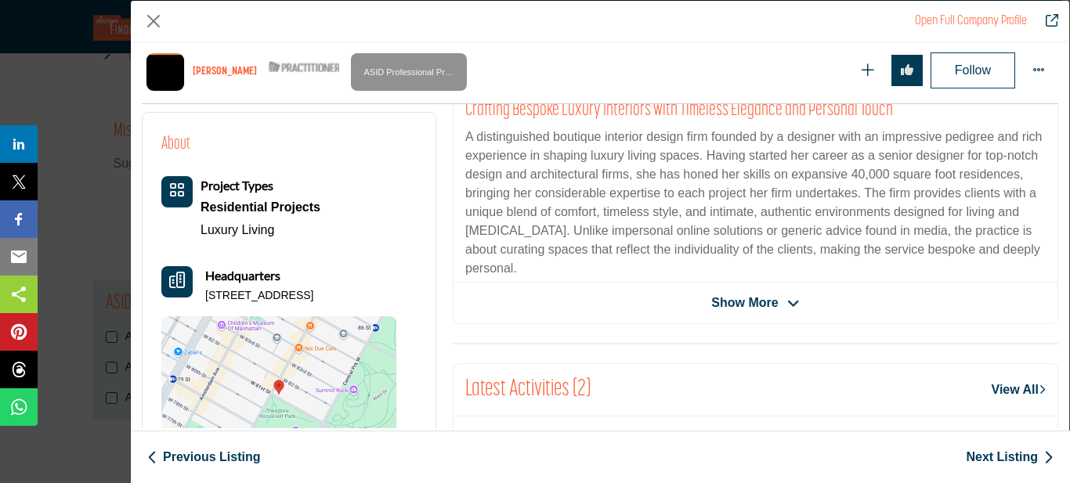
click at [791, 303] on icon "Company Data Modal" at bounding box center [793, 304] width 13 height 14
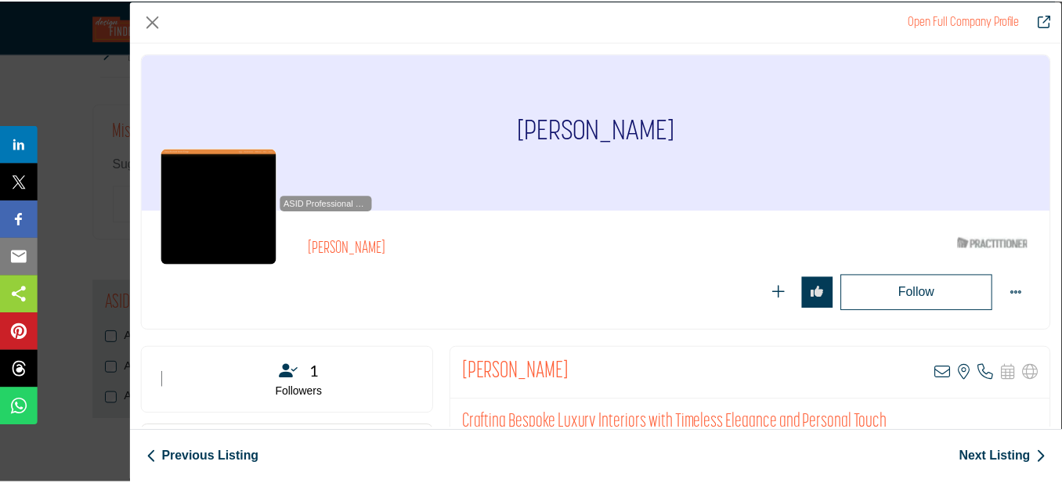
scroll to position [78, 0]
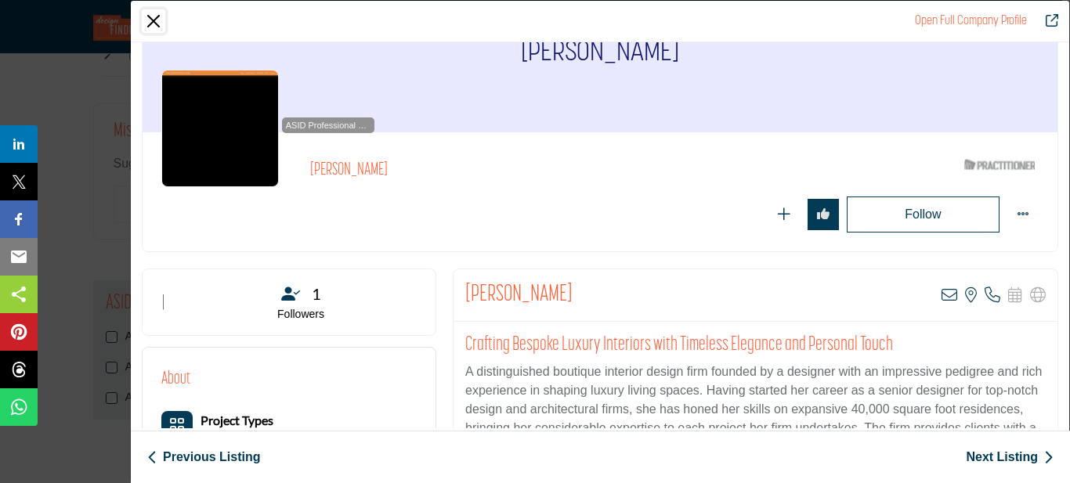
click at [144, 20] on button "Close" at bounding box center [153, 20] width 23 height 23
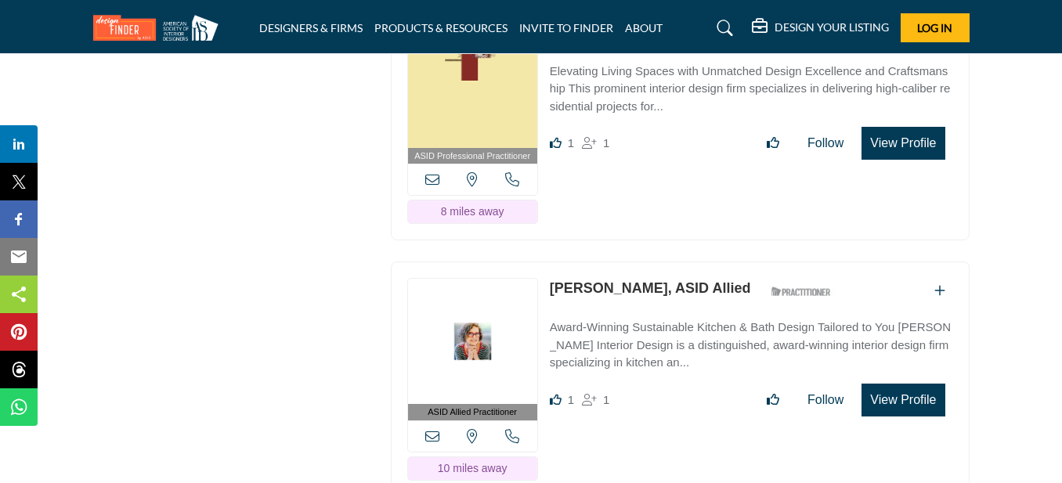
scroll to position [3916, 0]
